Goal: Obtain resource: Obtain resource

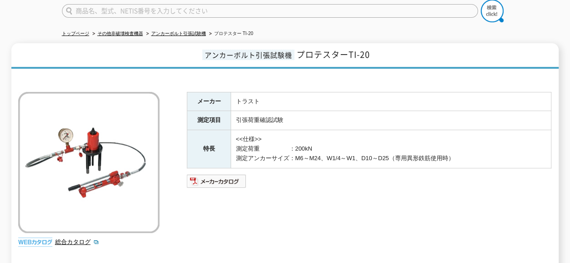
scroll to position [91, 0]
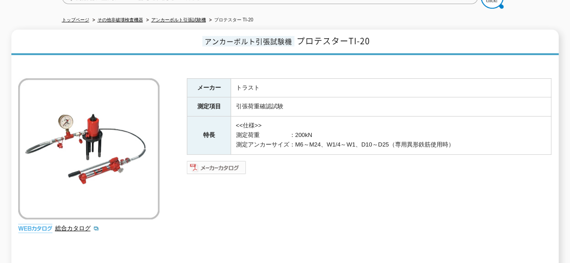
click at [219, 160] on img at bounding box center [217, 167] width 60 height 15
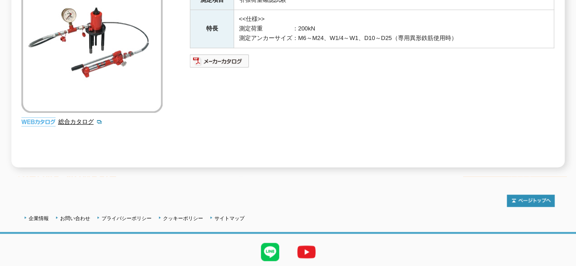
scroll to position [221, 0]
